Goal: Information Seeking & Learning: Find specific fact

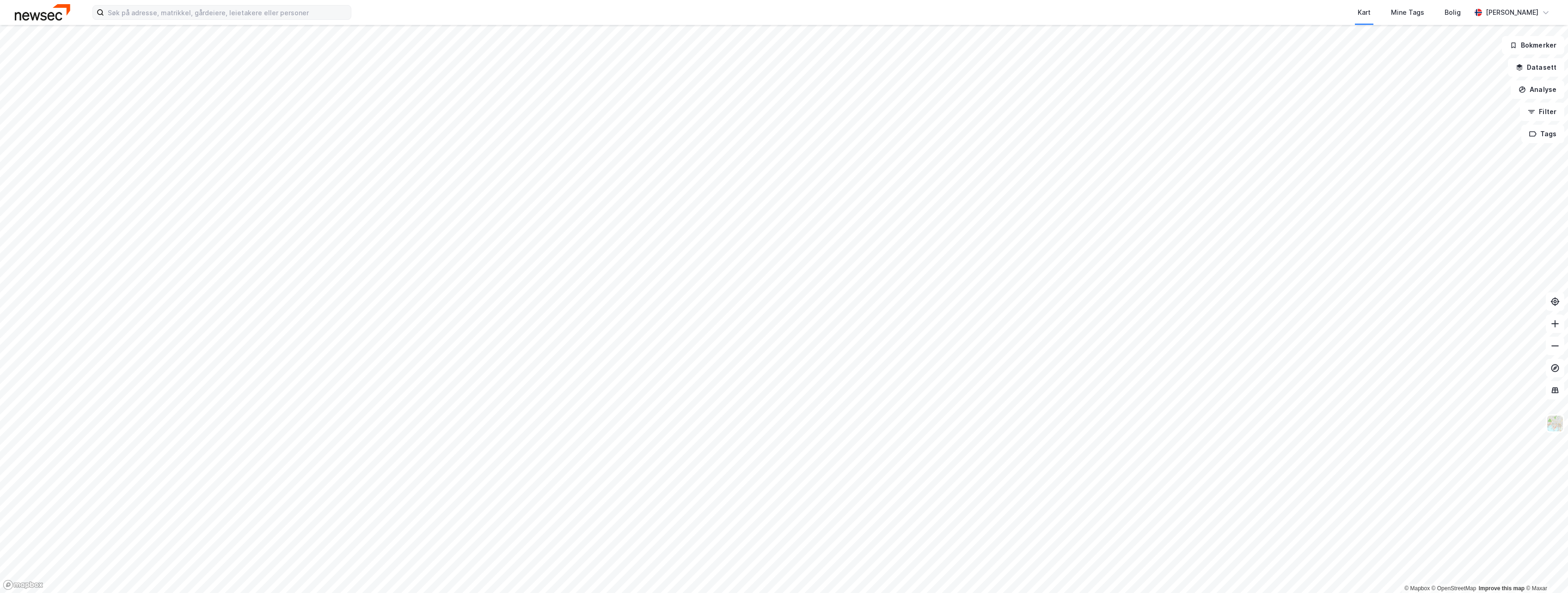
click at [179, 20] on div "Kart Mine Tags Bolig [PERSON_NAME]" at bounding box center [784, 12] width 1568 height 25
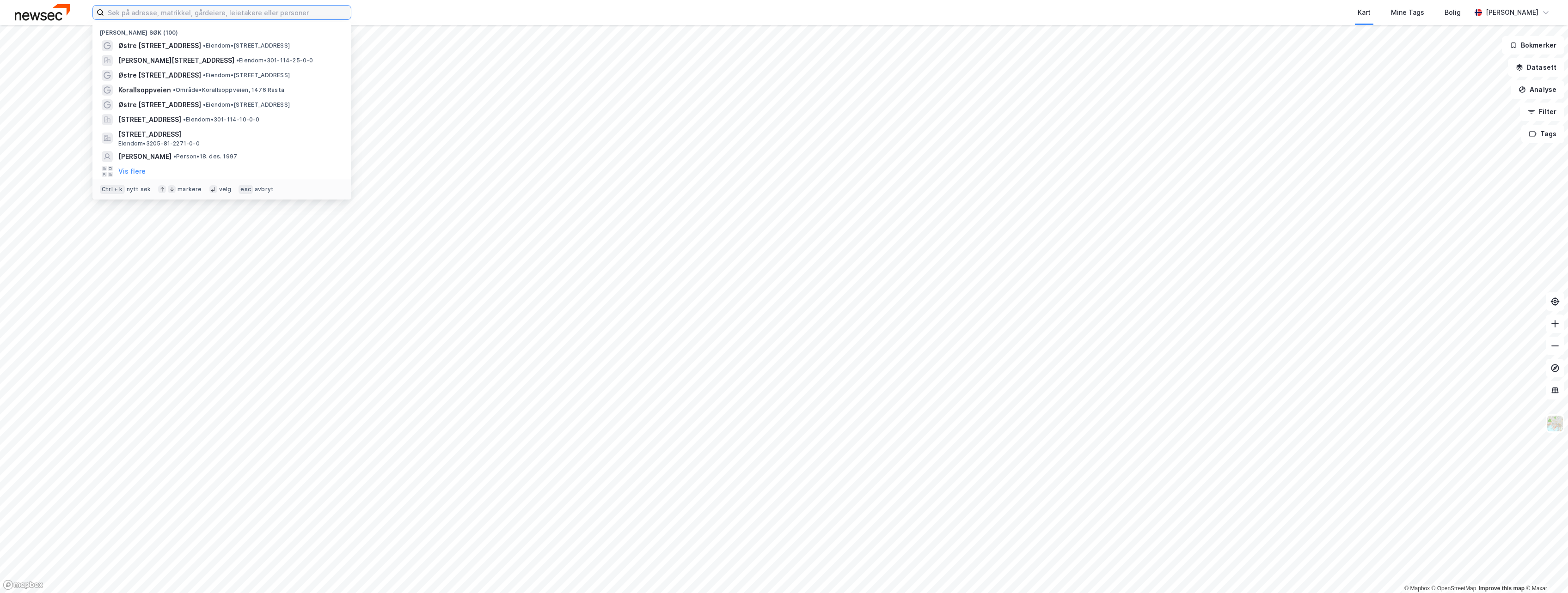
click at [179, 17] on input at bounding box center [227, 12] width 247 height 14
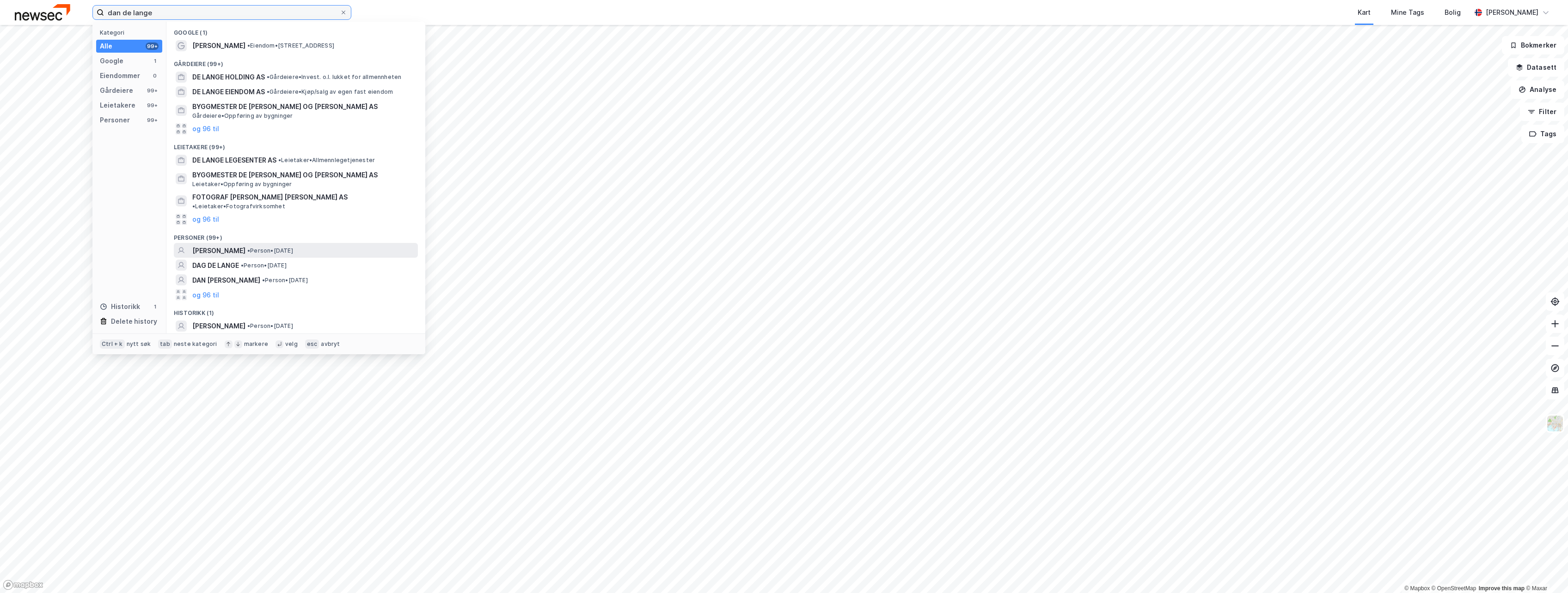
type input "dan de lange"
click at [288, 245] on div "DAN DE LANGE • Person • 25. jan. 1985" at bounding box center [305, 251] width 224 height 11
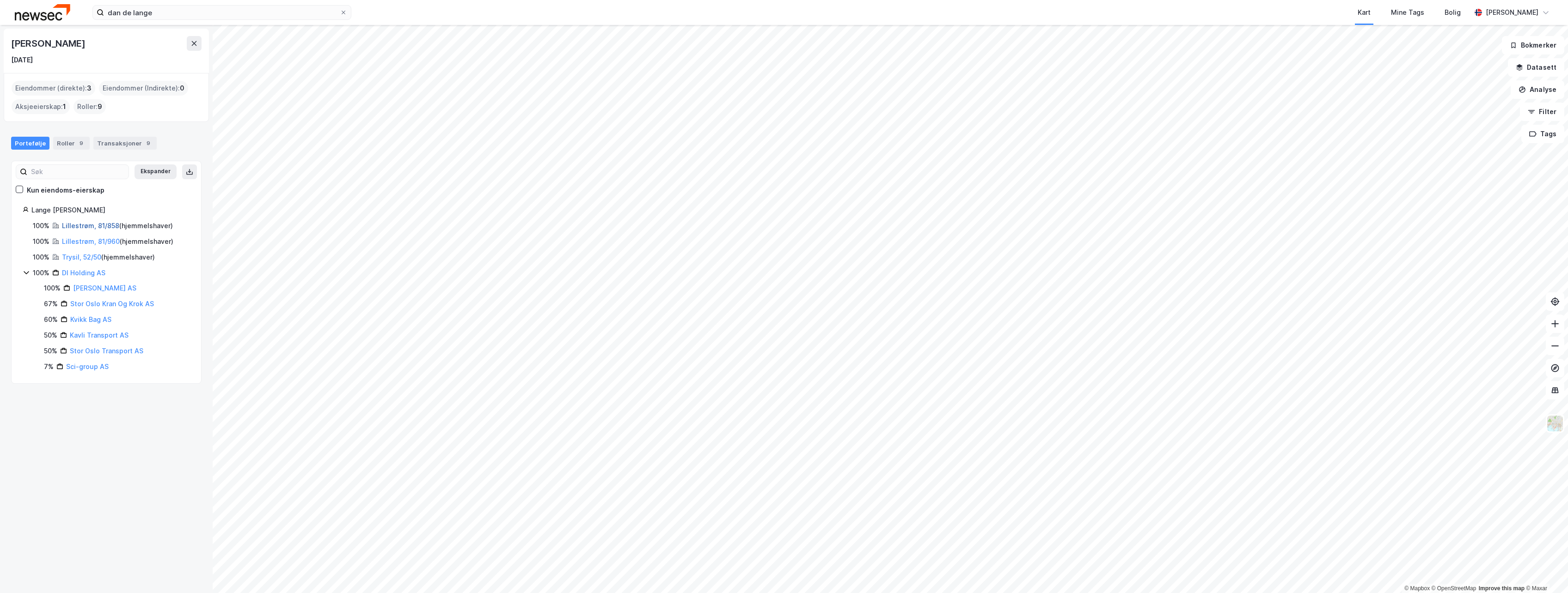
click at [98, 224] on link "Lillestrøm, 81/858" at bounding box center [90, 226] width 58 height 8
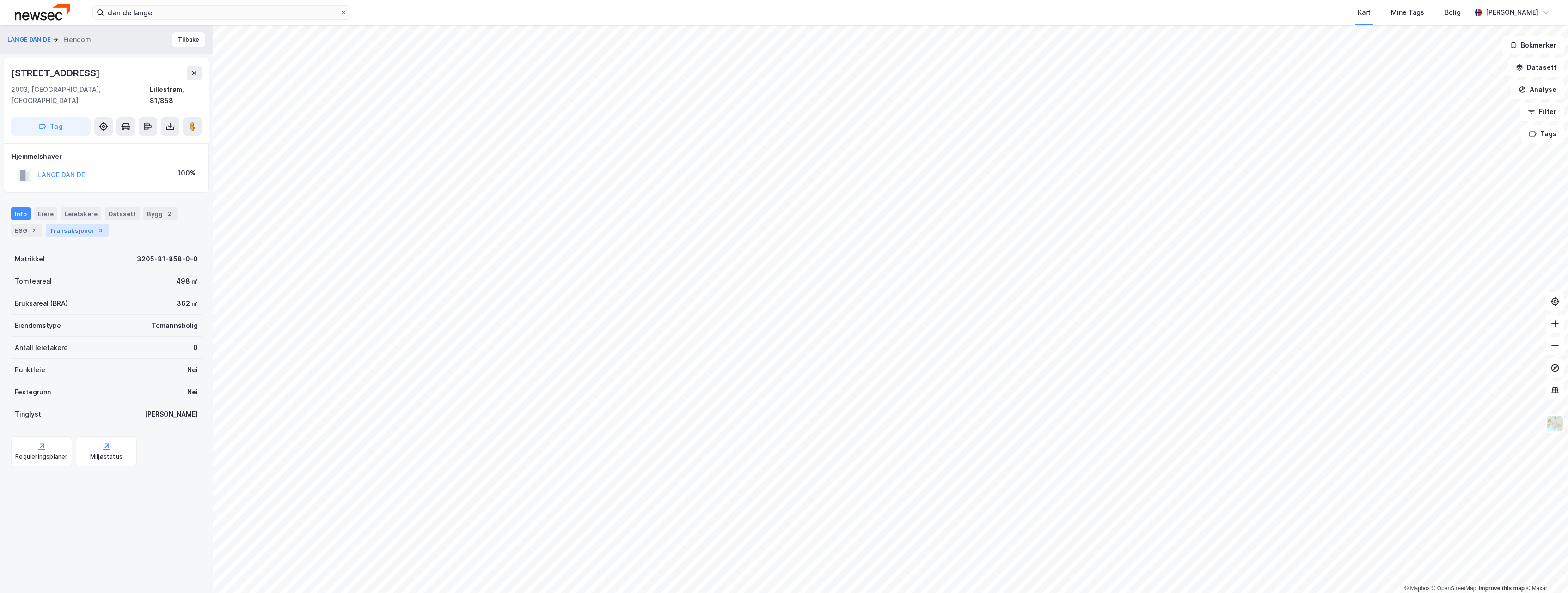
click at [82, 225] on div "Transaksjoner 3" at bounding box center [77, 230] width 63 height 13
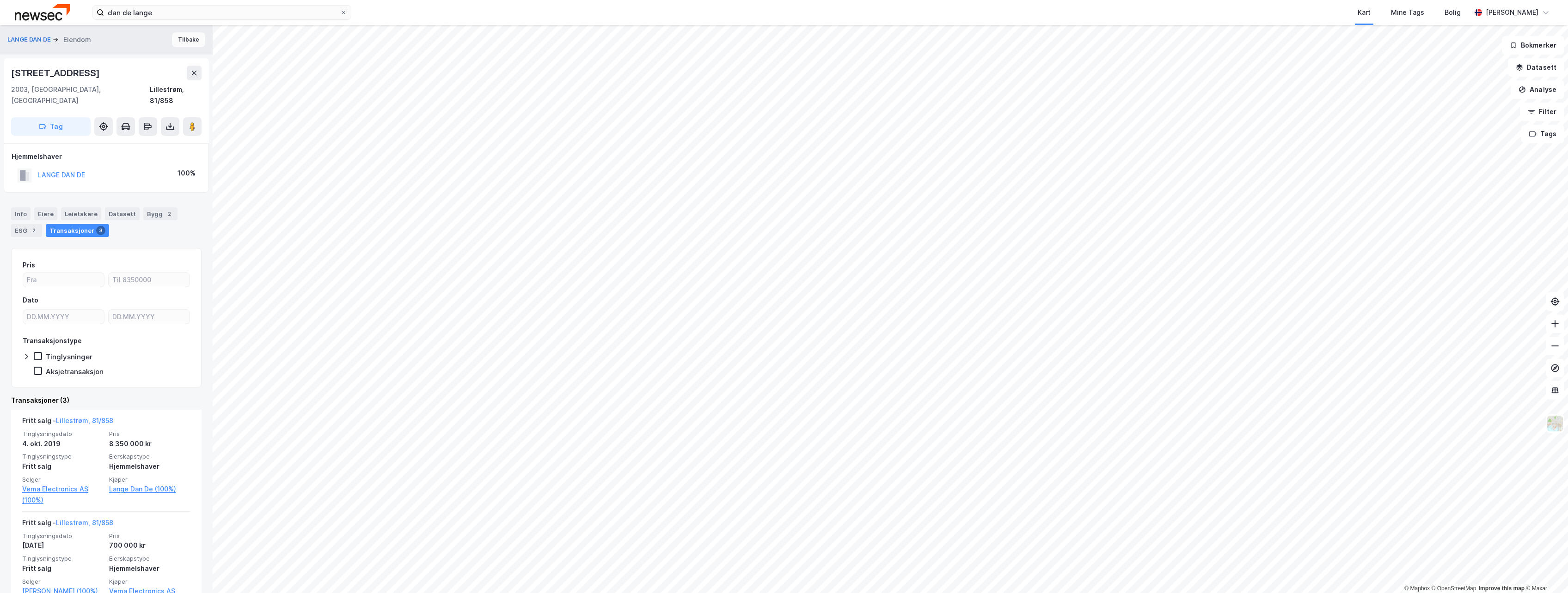
click at [185, 41] on button "Tilbake" at bounding box center [189, 40] width 33 height 15
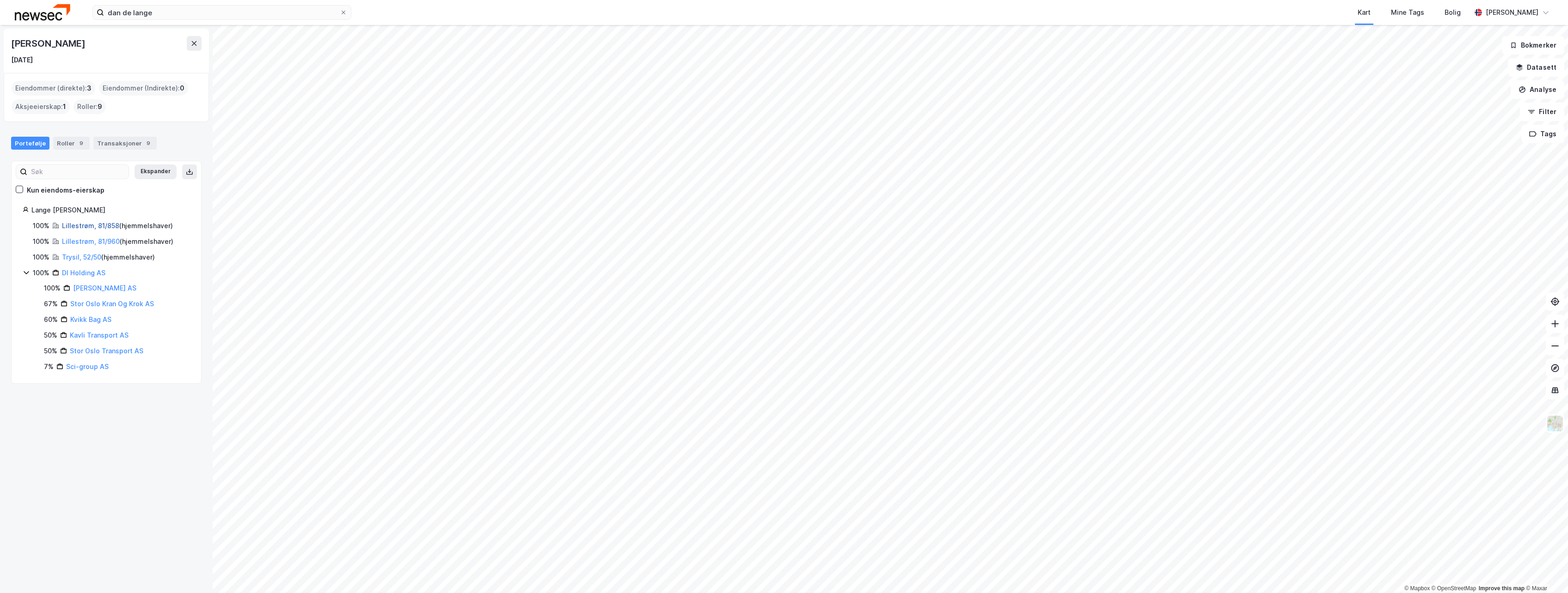
click at [106, 224] on link "Lillestrøm, 81/858" at bounding box center [90, 226] width 58 height 8
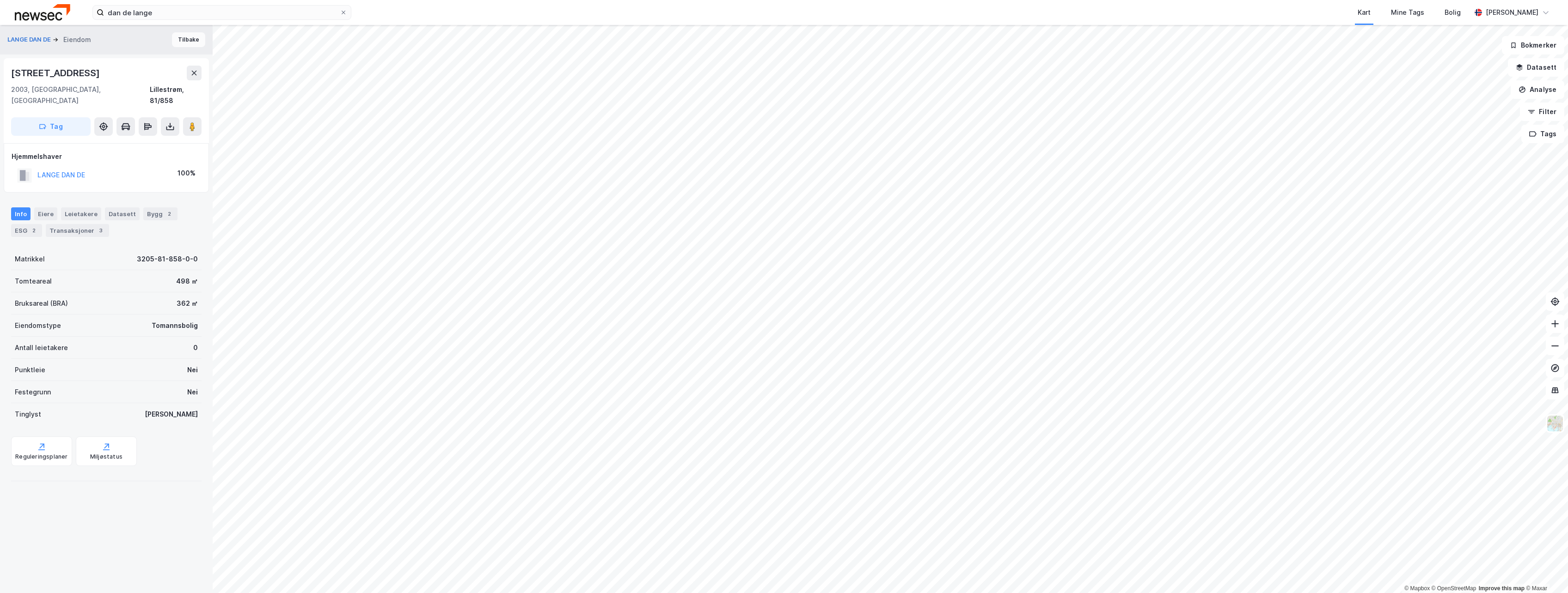
click at [185, 41] on button "Tilbake" at bounding box center [189, 40] width 33 height 15
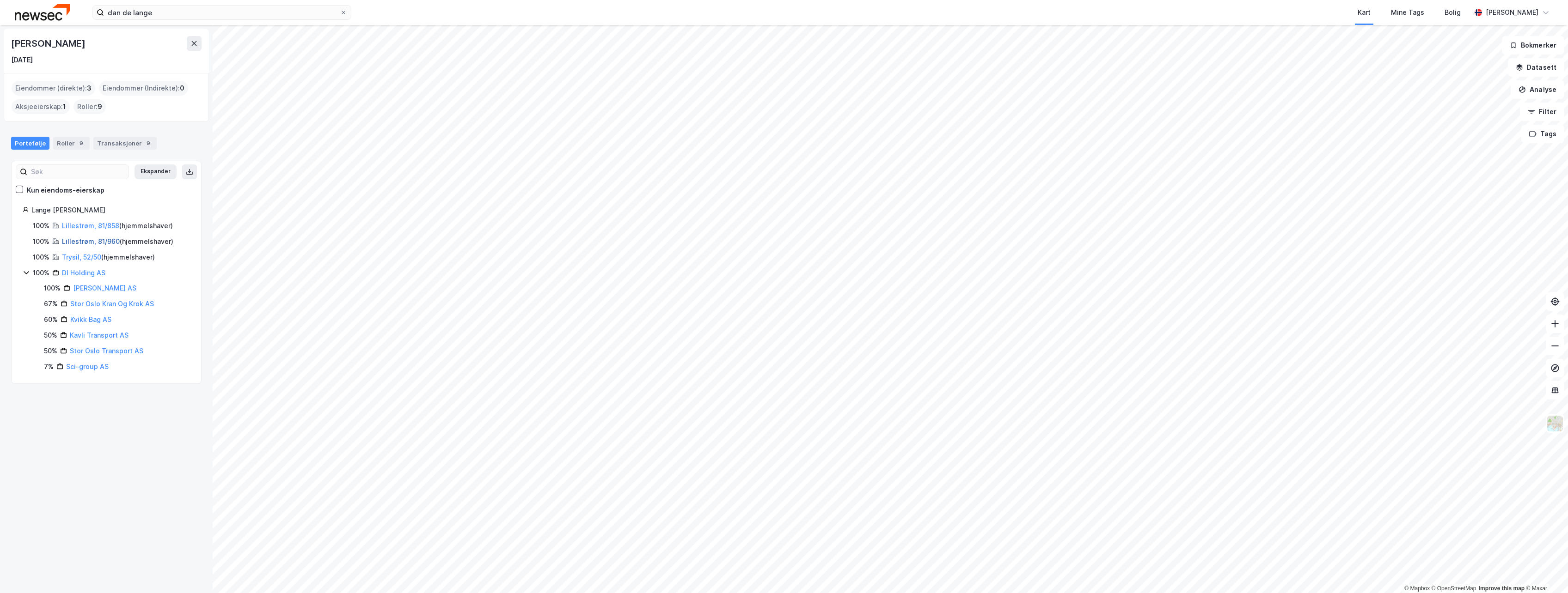
click at [97, 239] on link "Lillestrøm, 81/960" at bounding box center [90, 241] width 58 height 8
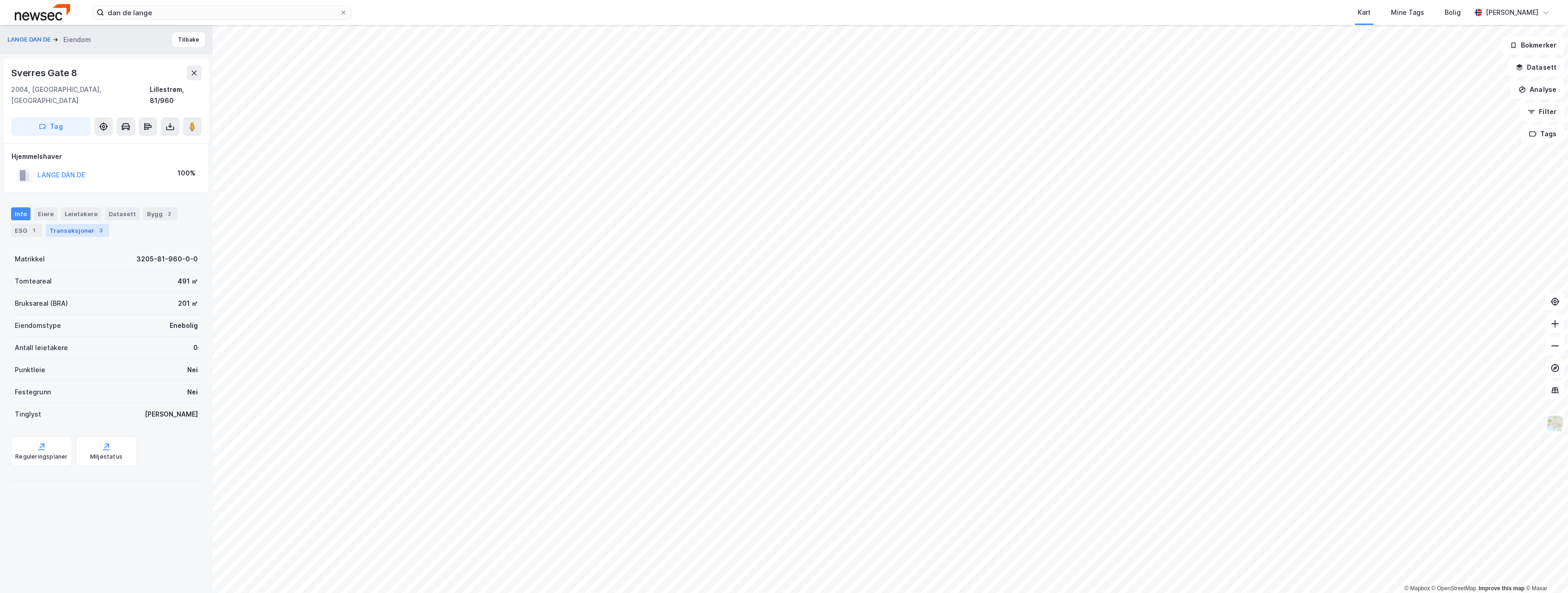
click at [92, 224] on div "Transaksjoner 3" at bounding box center [77, 230] width 63 height 13
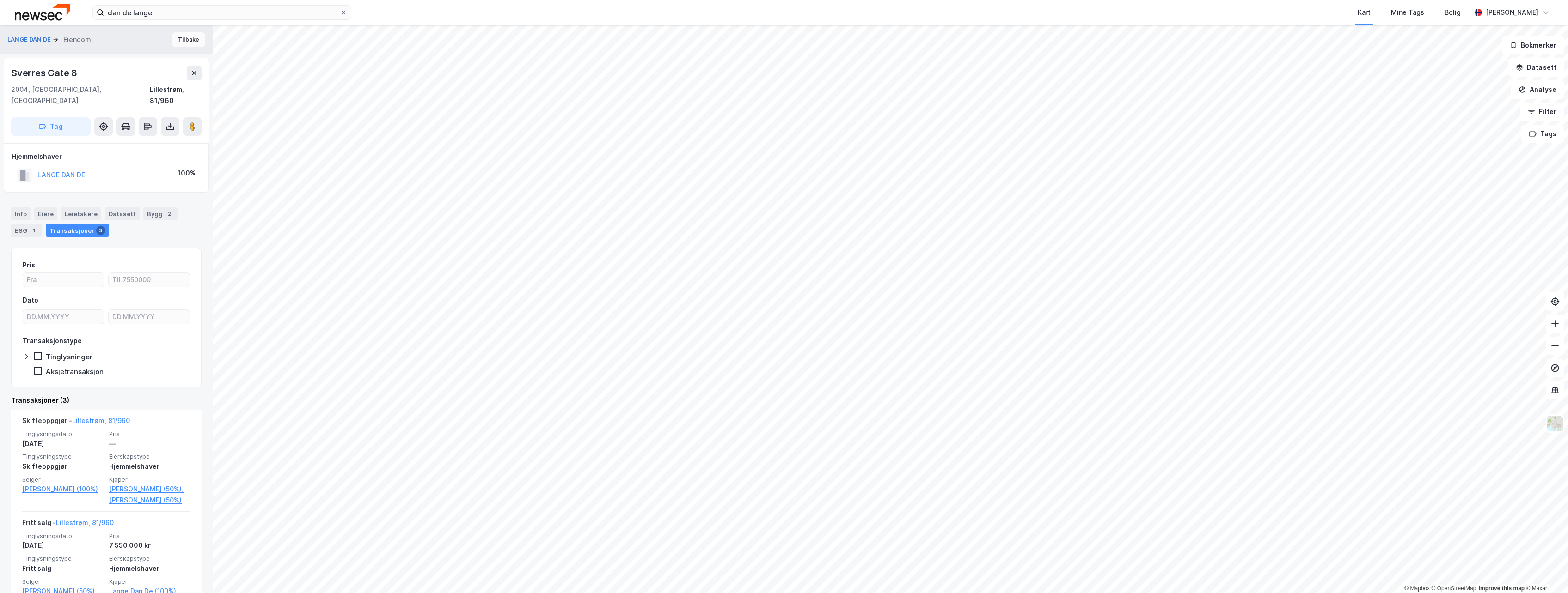
click at [197, 47] on div "LANGE DAN DE Eiendom Tilbake" at bounding box center [106, 40] width 213 height 30
click at [187, 41] on button "Tilbake" at bounding box center [189, 40] width 33 height 15
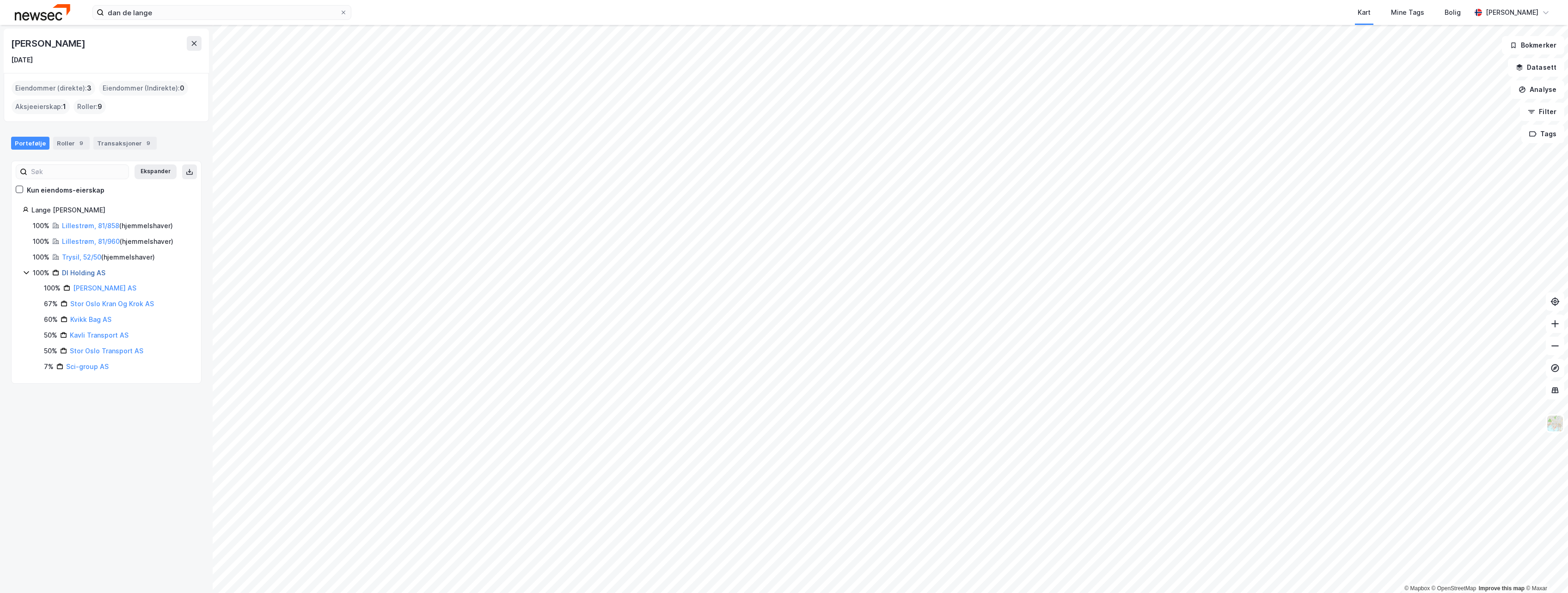
click at [81, 272] on link "Dl Holding AS" at bounding box center [83, 273] width 43 height 8
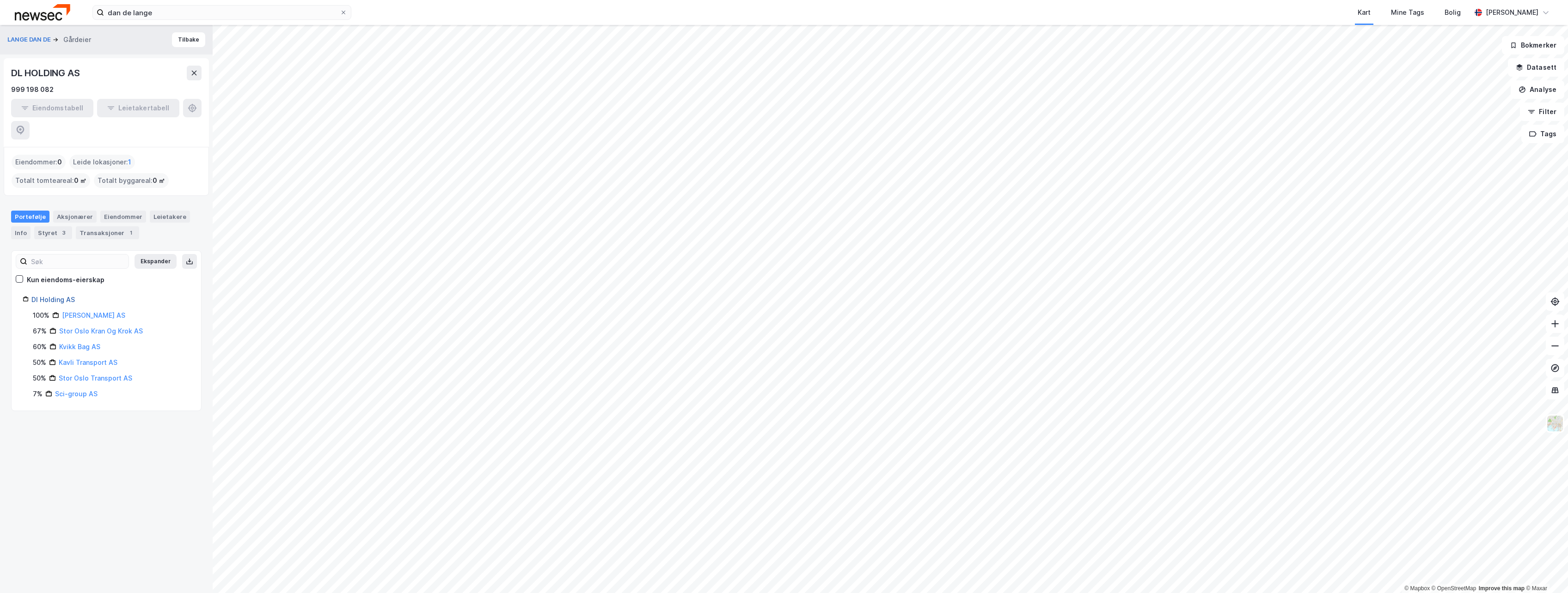
click at [55, 295] on link "Dl Holding AS" at bounding box center [53, 300] width 43 height 8
click at [78, 342] on div "Kvikk Bag AS" at bounding box center [79, 347] width 41 height 11
click at [78, 343] on link "Kvikk Bag AS" at bounding box center [79, 347] width 41 height 8
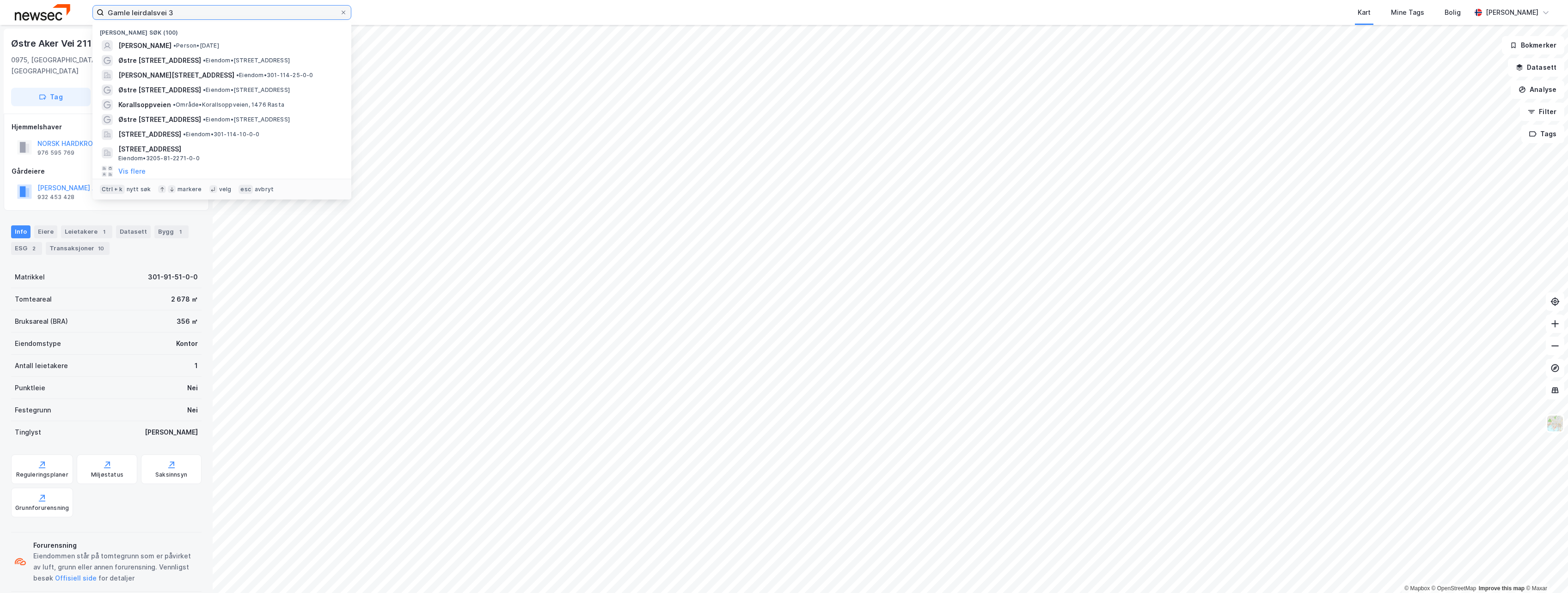
click at [189, 14] on input "Gamle leirdalsvei 3" at bounding box center [222, 12] width 236 height 14
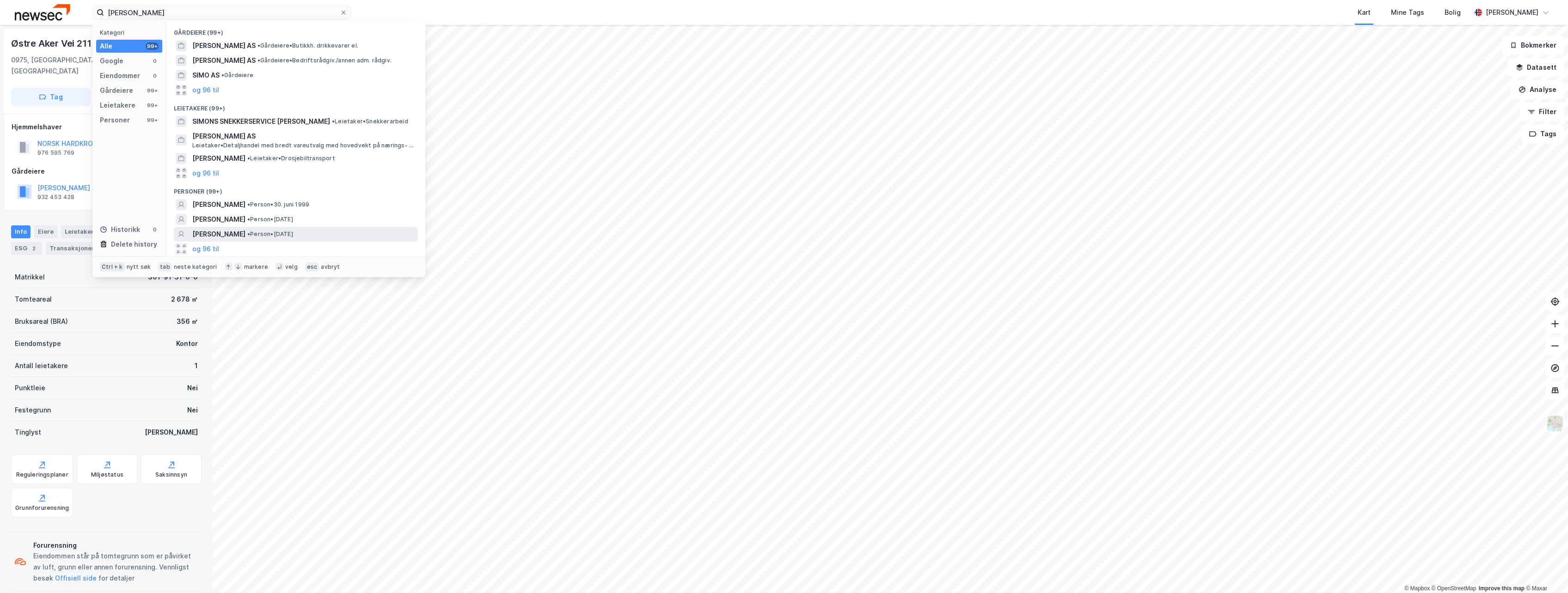
click at [279, 237] on span "• Person • [DATE]" at bounding box center [270, 234] width 45 height 7
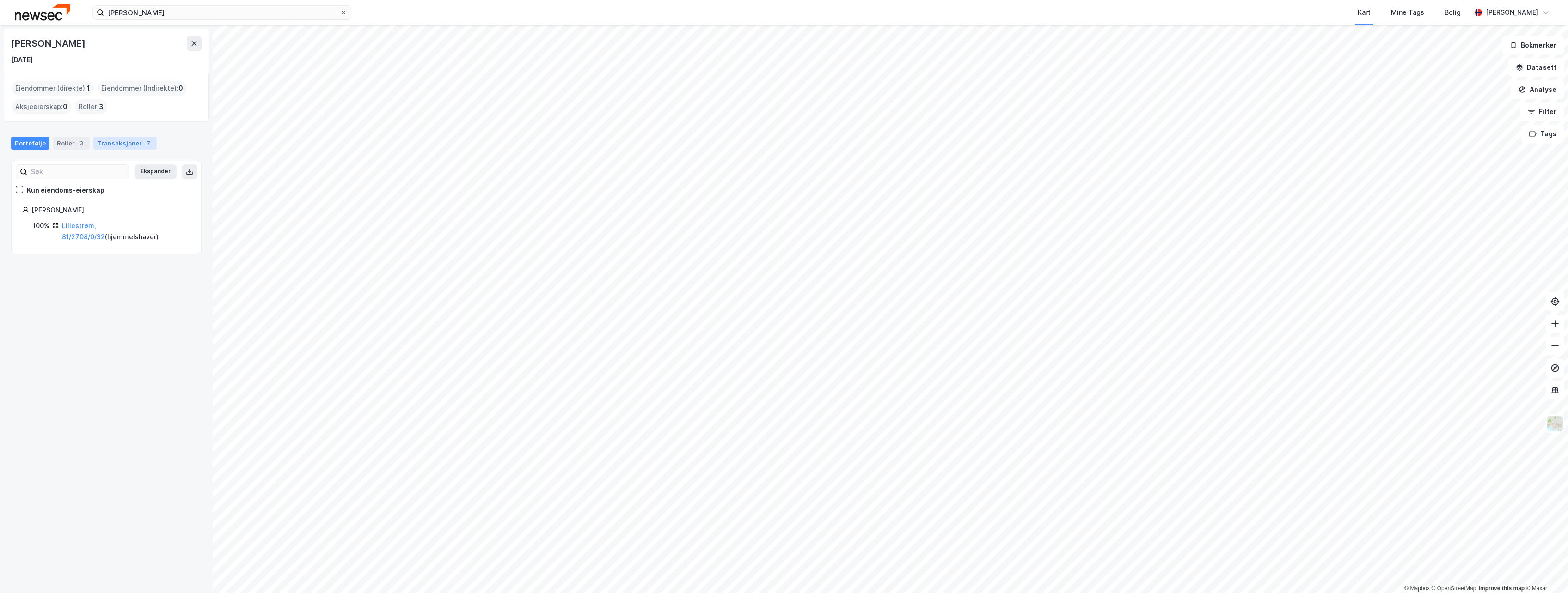
click at [124, 147] on div "Transaksjoner 7" at bounding box center [125, 143] width 63 height 13
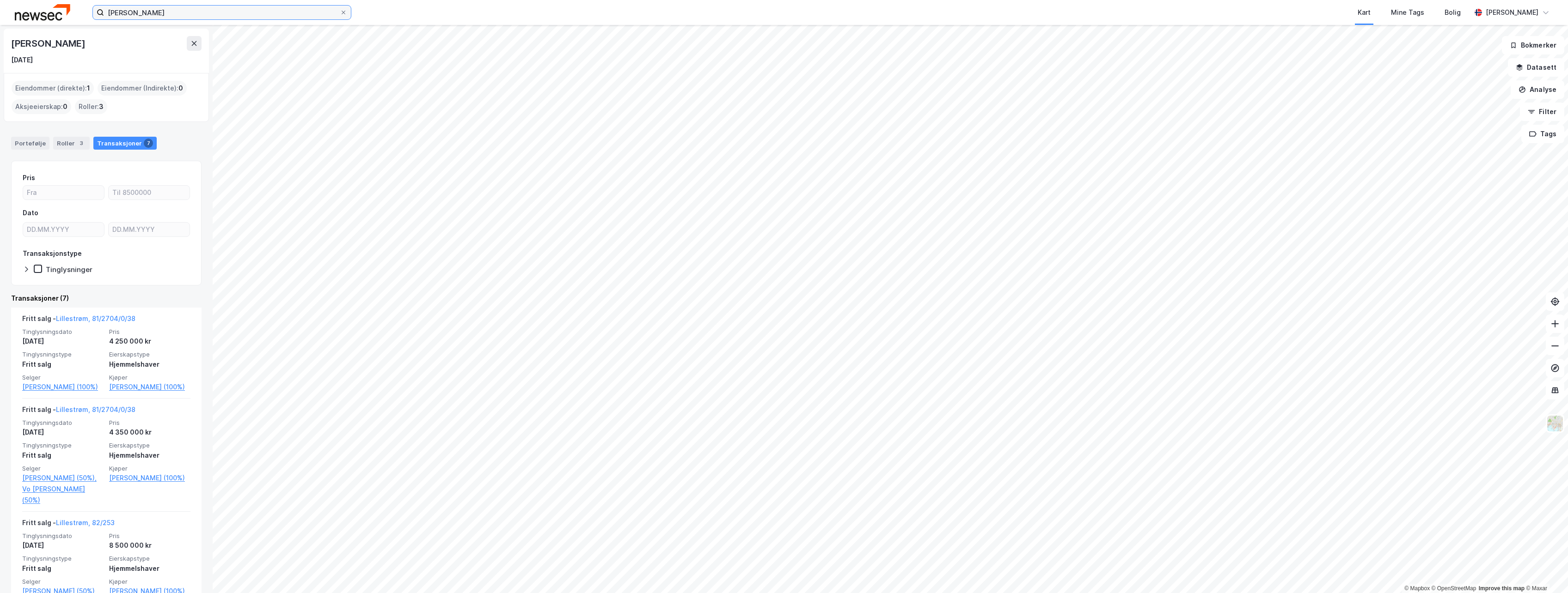
click at [170, 19] on input "[PERSON_NAME]" at bounding box center [222, 12] width 236 height 14
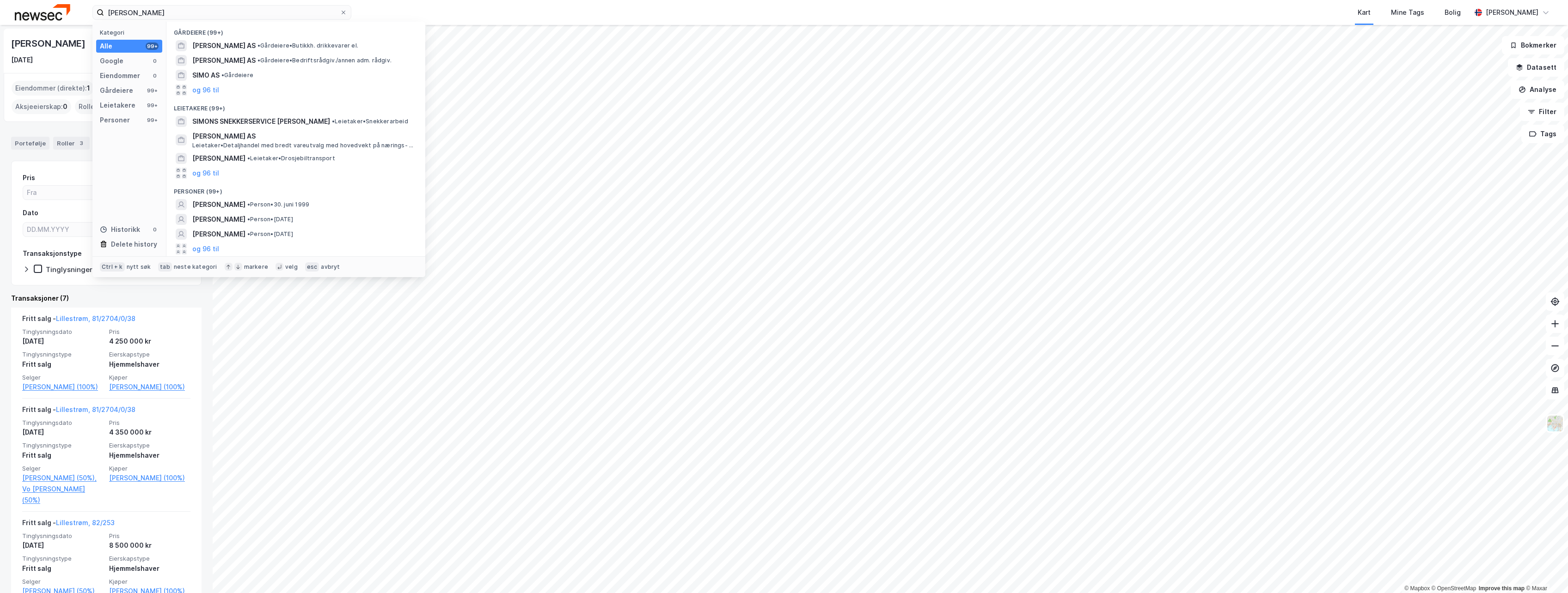
click at [34, 16] on img at bounding box center [43, 12] width 56 height 16
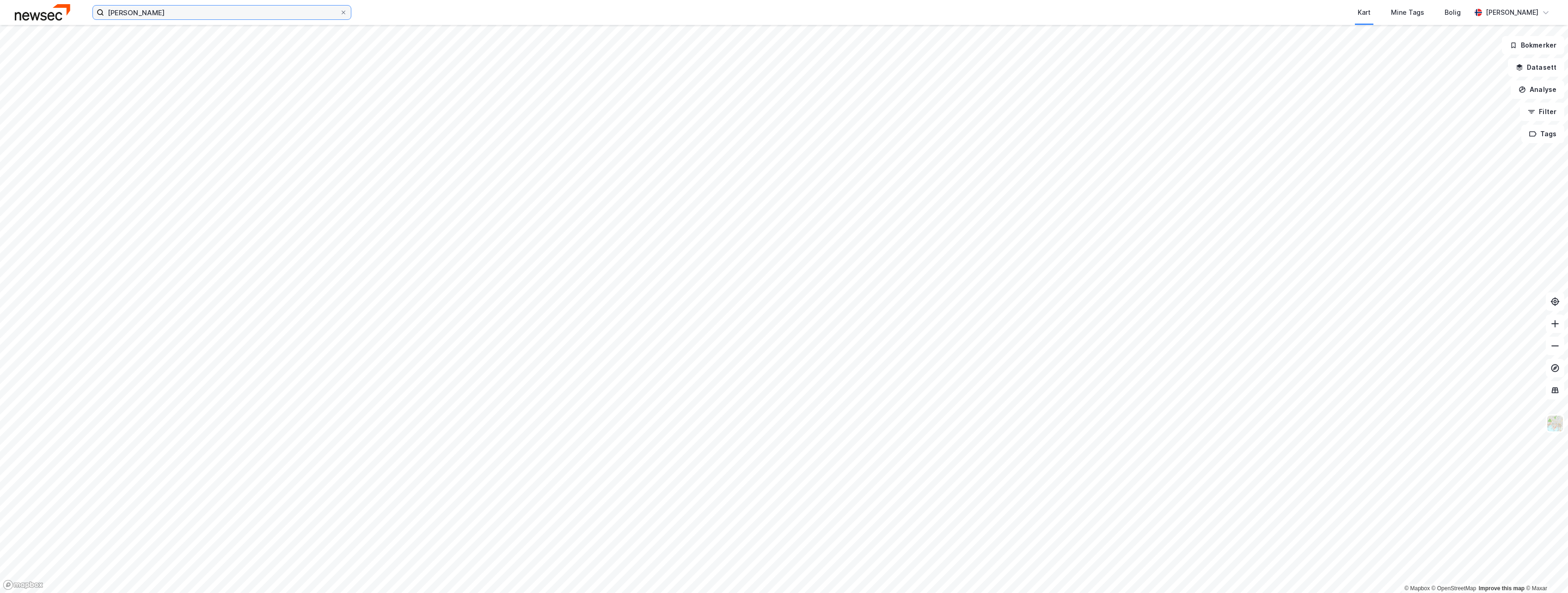
click at [199, 7] on input "[PERSON_NAME]" at bounding box center [222, 12] width 236 height 14
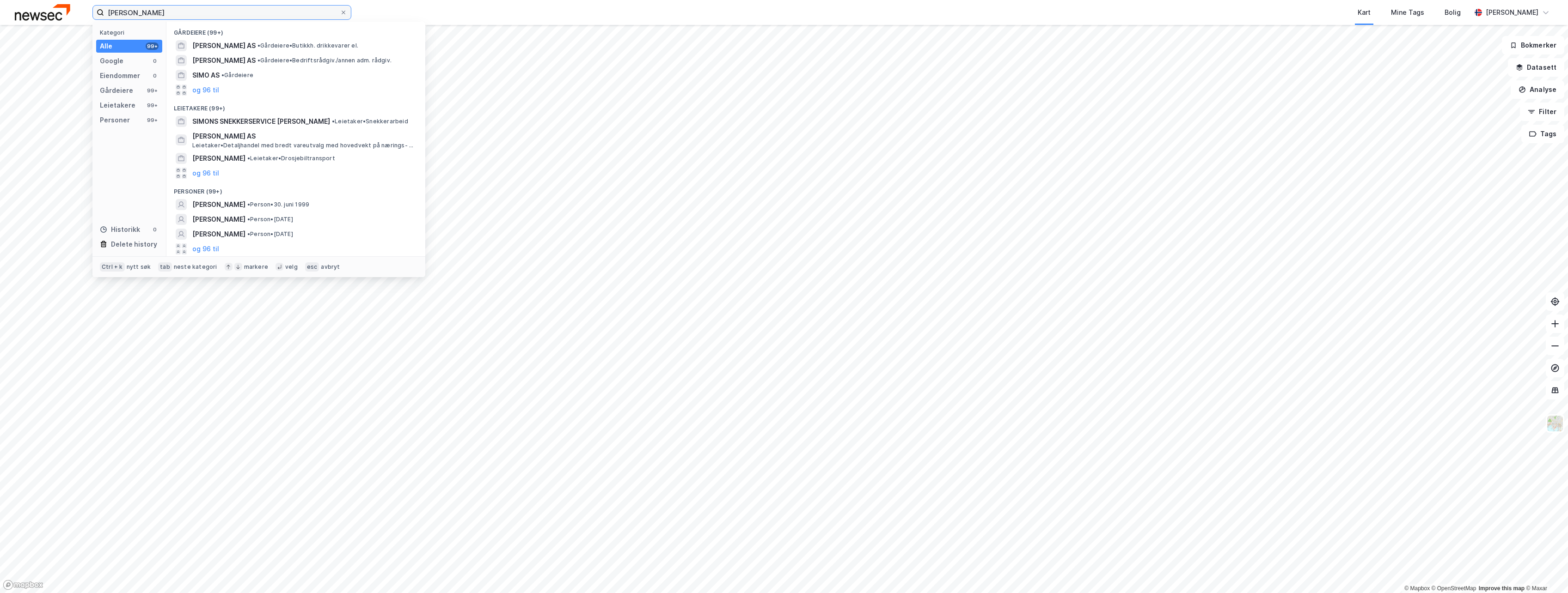
click at [199, 7] on input "[PERSON_NAME]" at bounding box center [222, 12] width 236 height 14
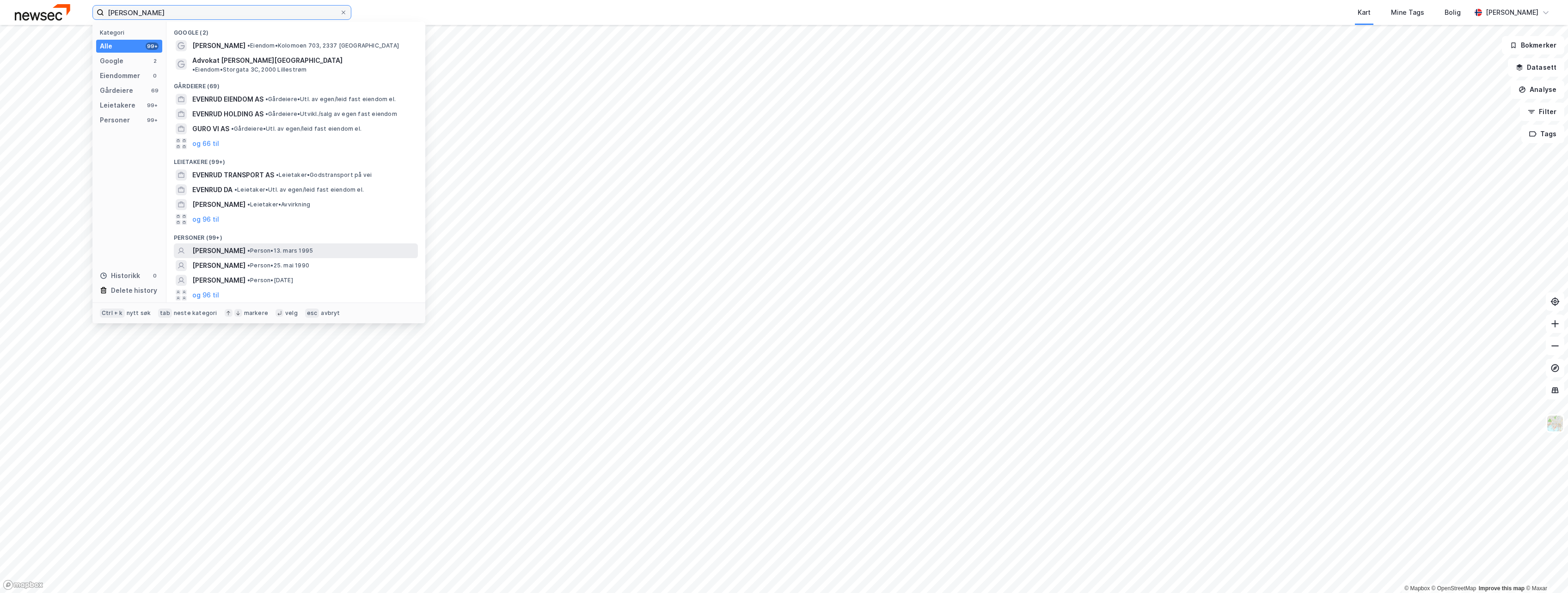
type input "[PERSON_NAME]"
click at [256, 247] on span "• Person • [DATE]" at bounding box center [280, 251] width 66 height 7
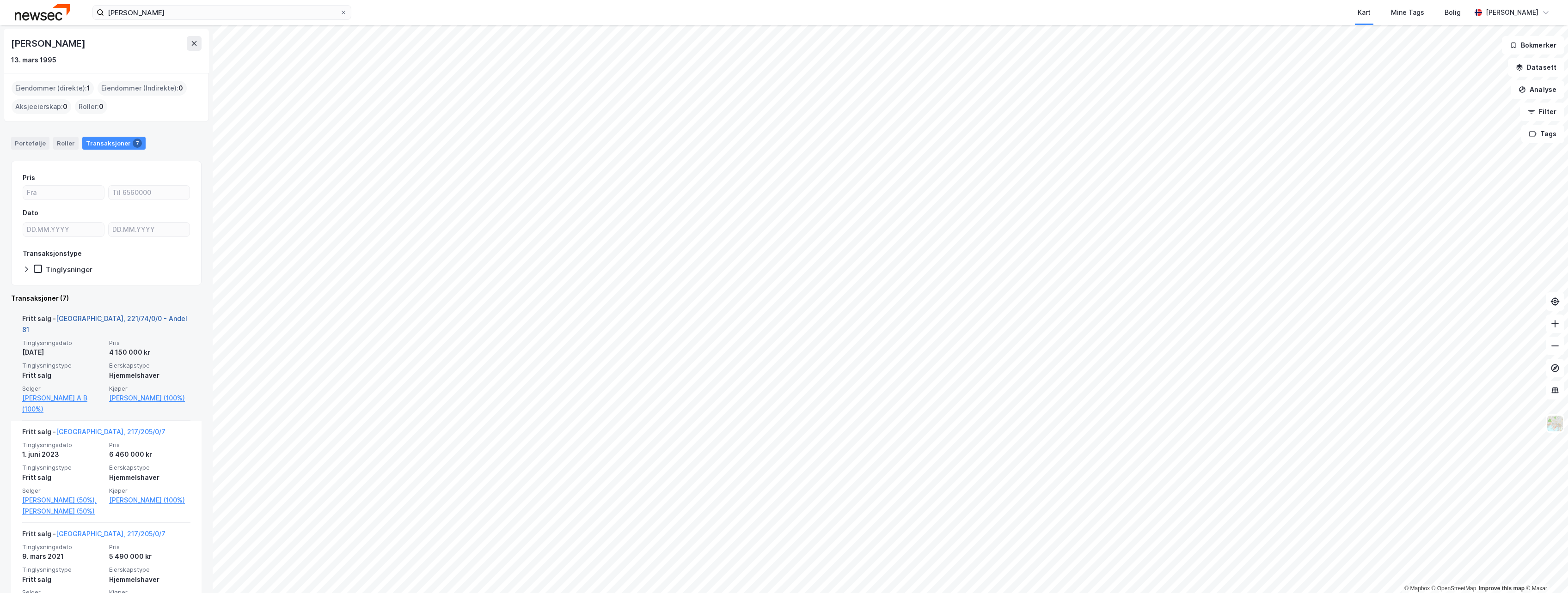
click at [132, 315] on link "[GEOGRAPHIC_DATA], 221/74/0/0 - Andel 81" at bounding box center [104, 324] width 165 height 19
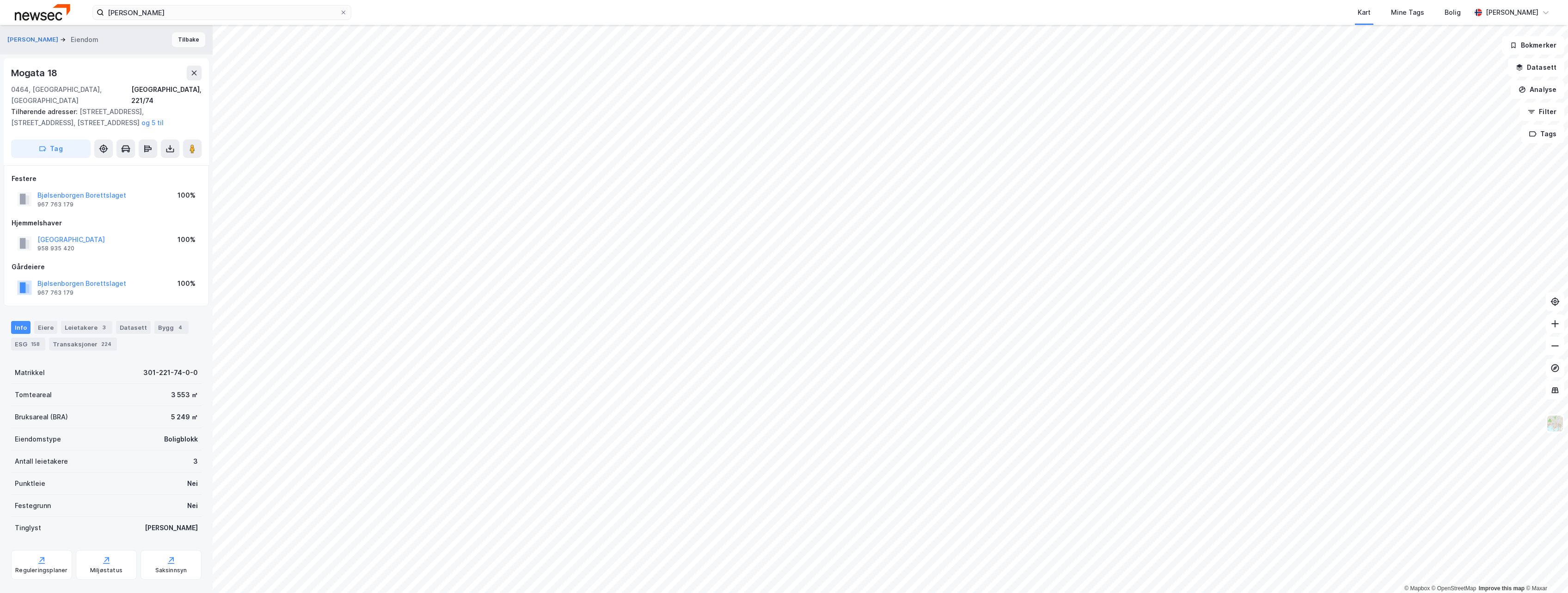
click at [187, 43] on button "Tilbake" at bounding box center [189, 40] width 33 height 15
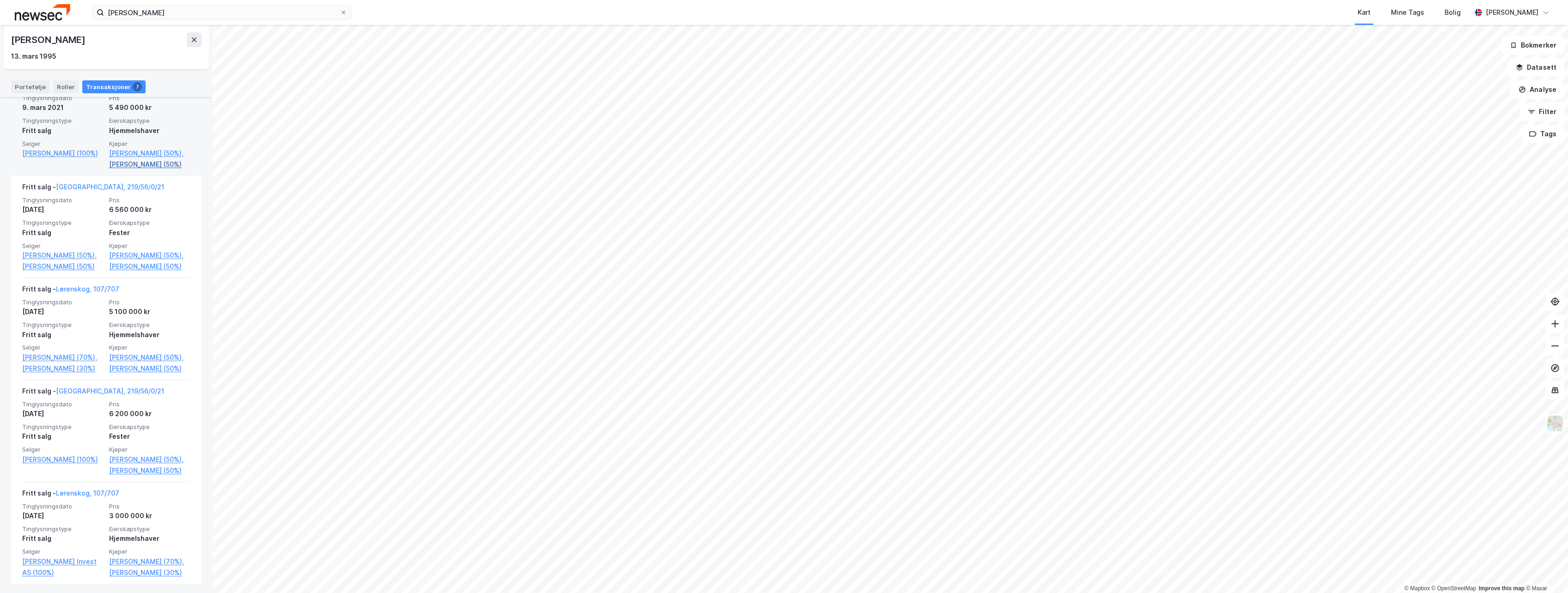
scroll to position [451, 0]
